Goal: Check status: Check status

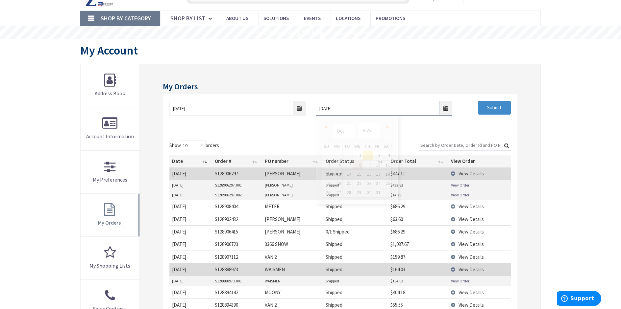
click at [446, 108] on input "[DATE]" at bounding box center [384, 108] width 136 height 15
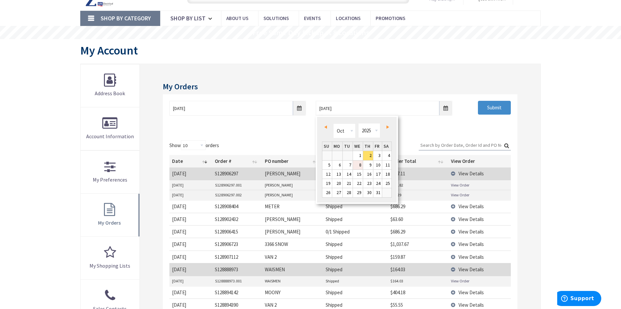
click at [358, 168] on link "8" at bounding box center [358, 165] width 10 height 9
type input "10/08/2025"
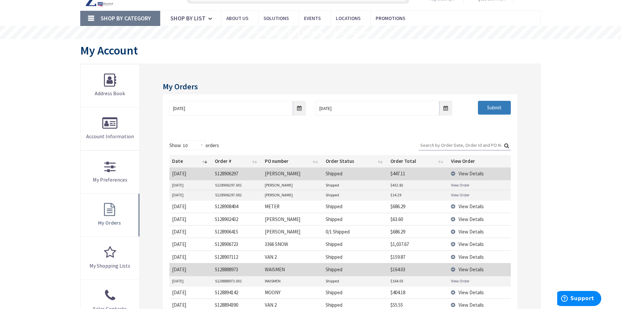
click at [500, 104] on input "Submit" at bounding box center [494, 108] width 33 height 14
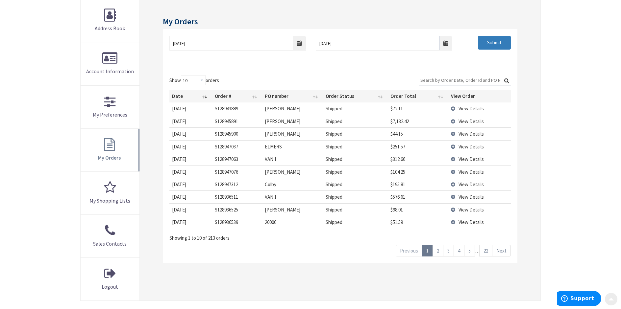
scroll to position [99, 0]
click at [469, 135] on span "View Details" at bounding box center [470, 133] width 25 height 6
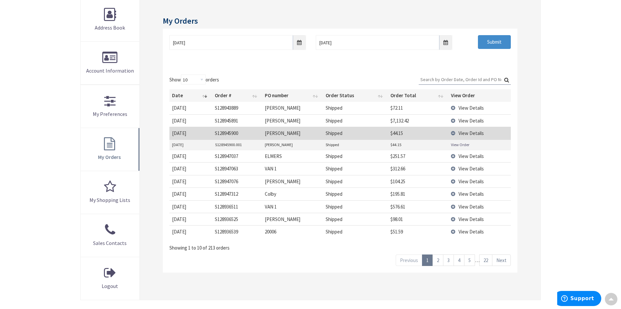
click at [461, 145] on link "View Order" at bounding box center [460, 145] width 18 height 6
click at [462, 158] on span "View Details" at bounding box center [470, 156] width 25 height 6
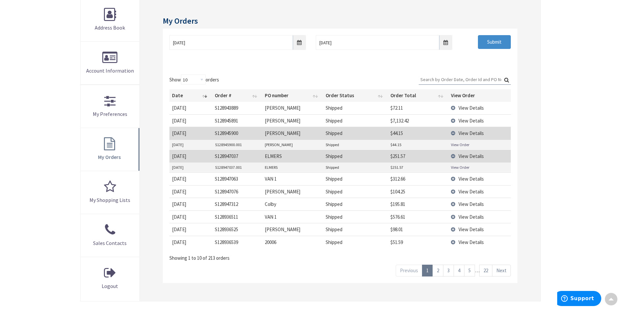
click at [460, 167] on link "View Order" at bounding box center [460, 168] width 18 height 6
click at [543, 109] on main "My Account My Account My Orders 05/07/2025 10/08/2025 Submit Show 10 25 50 100 …" at bounding box center [310, 144] width 493 height 342
click at [469, 203] on span "View Details" at bounding box center [470, 204] width 25 height 6
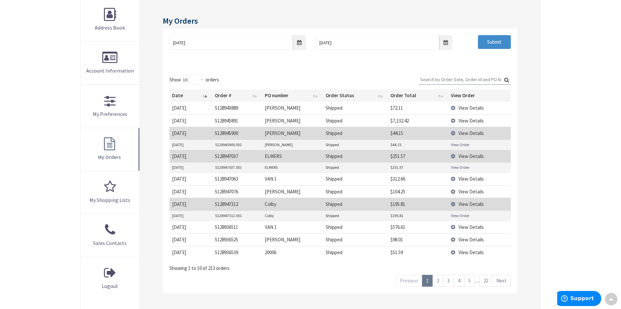
click at [457, 215] on link "View Order" at bounding box center [460, 216] width 18 height 6
click at [470, 120] on span "View Details" at bounding box center [470, 121] width 25 height 6
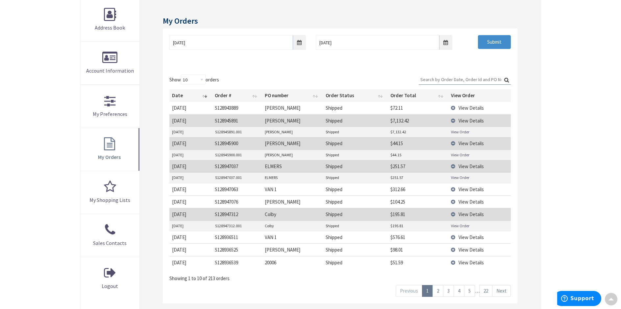
click at [462, 130] on link "View Order" at bounding box center [460, 132] width 18 height 6
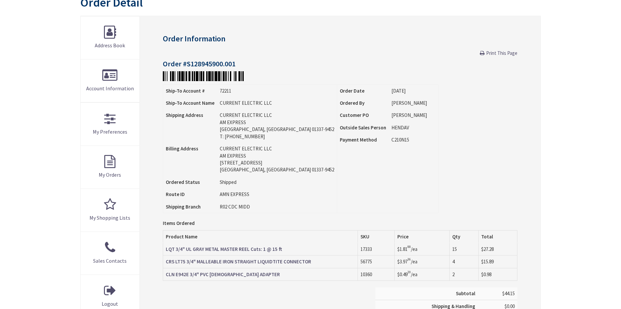
scroll to position [132, 0]
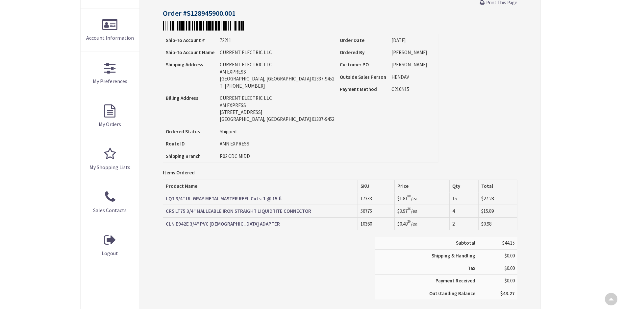
type input "[STREET_ADDRESS]"
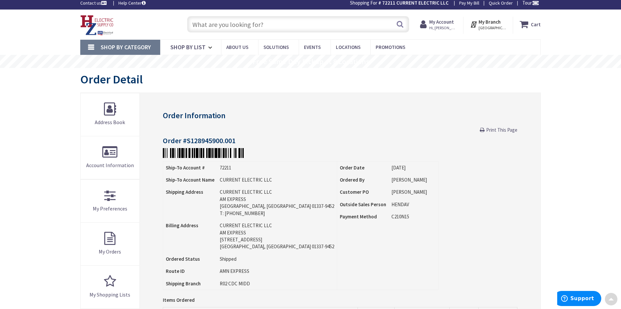
scroll to position [0, 0]
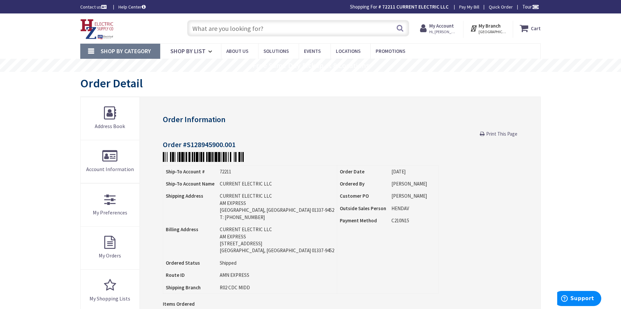
click at [500, 132] on span "Print This Page" at bounding box center [501, 134] width 31 height 6
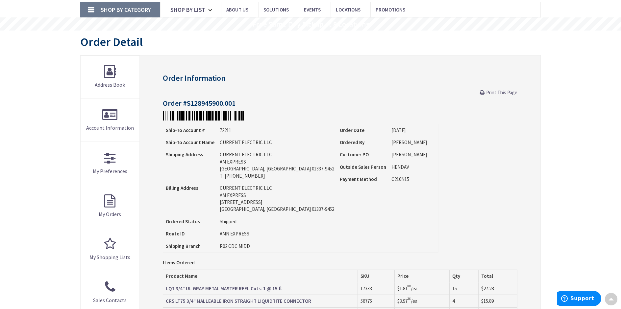
scroll to position [33, 0]
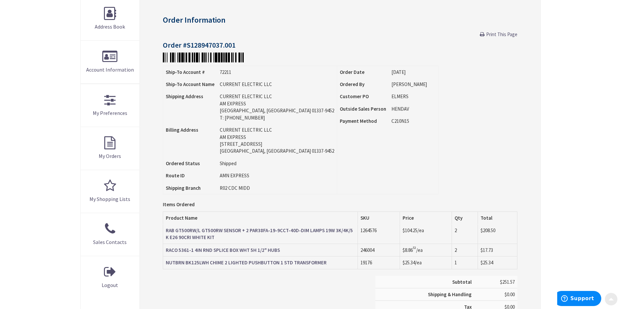
scroll to position [132, 0]
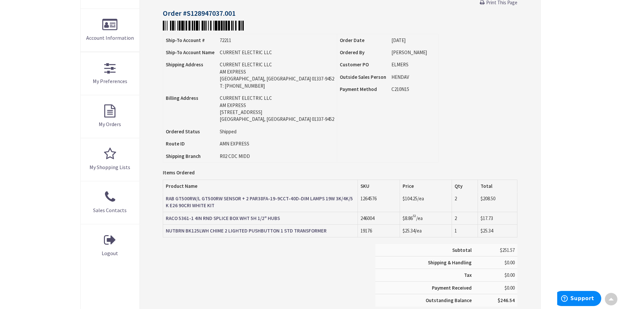
click at [496, 2] on span "Print This Page" at bounding box center [501, 2] width 31 height 6
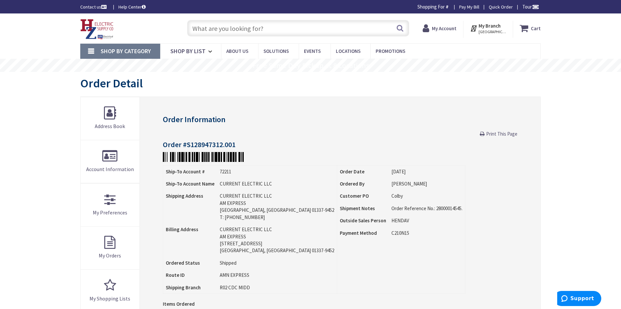
click at [499, 133] on span "Print This Page" at bounding box center [501, 134] width 31 height 6
click at [505, 133] on span "Print This Page" at bounding box center [501, 134] width 31 height 6
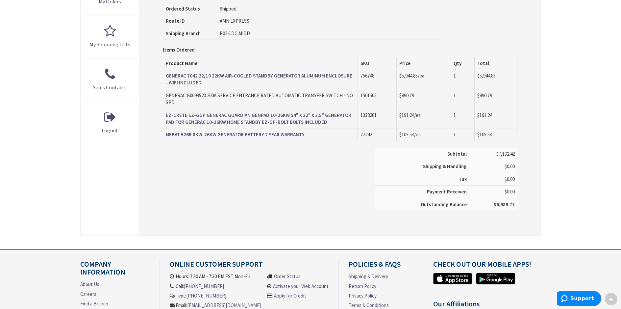
scroll to position [263, 0]
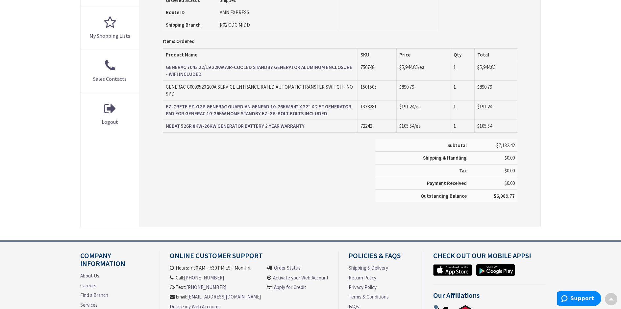
click at [48, 22] on div "Skip to Content Toggle Nav Search 2 2 2 items Cart My Cart" at bounding box center [310, 58] width 621 height 617
